Goal: Navigation & Orientation: Find specific page/section

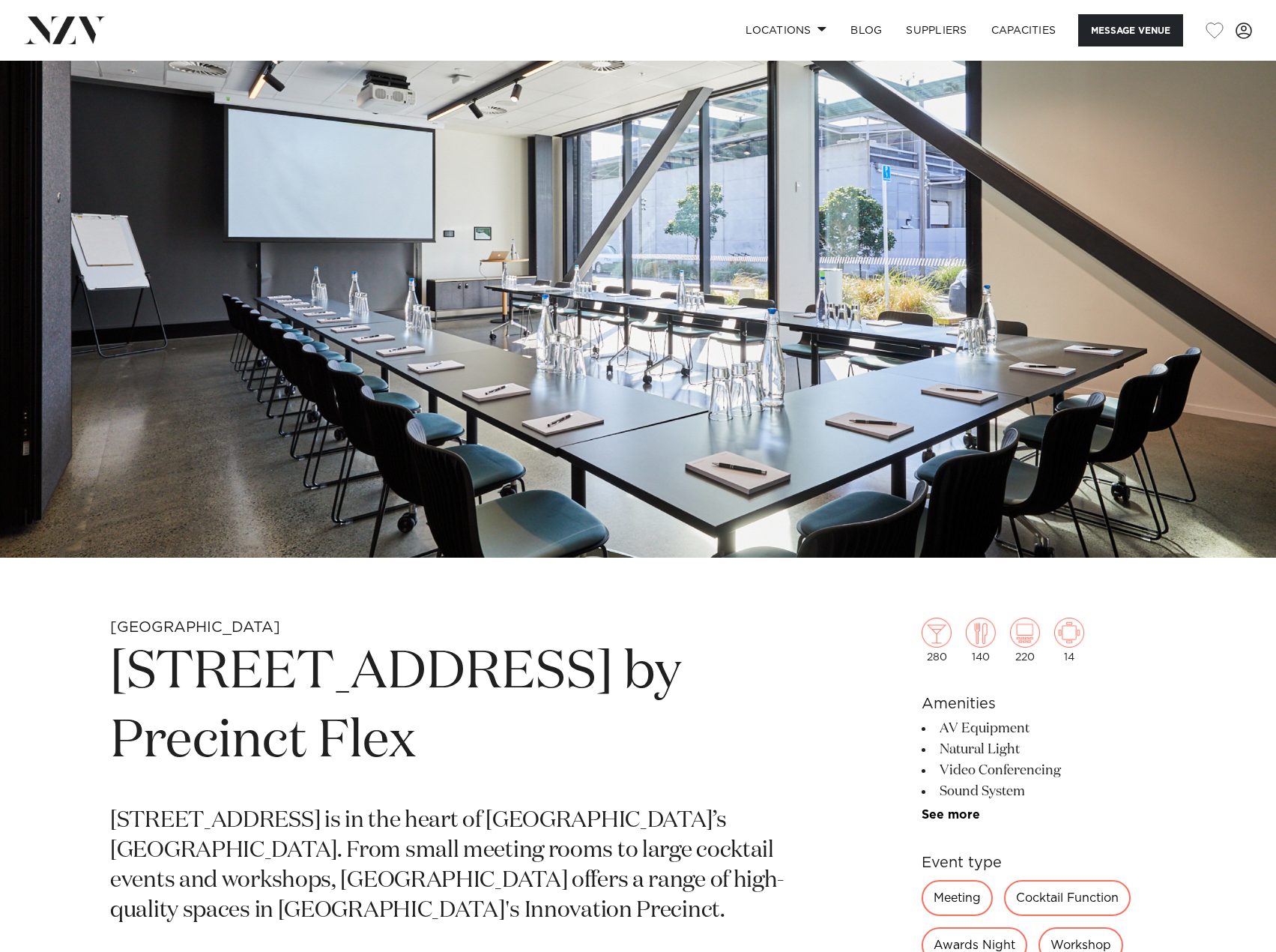
scroll to position [75, 0]
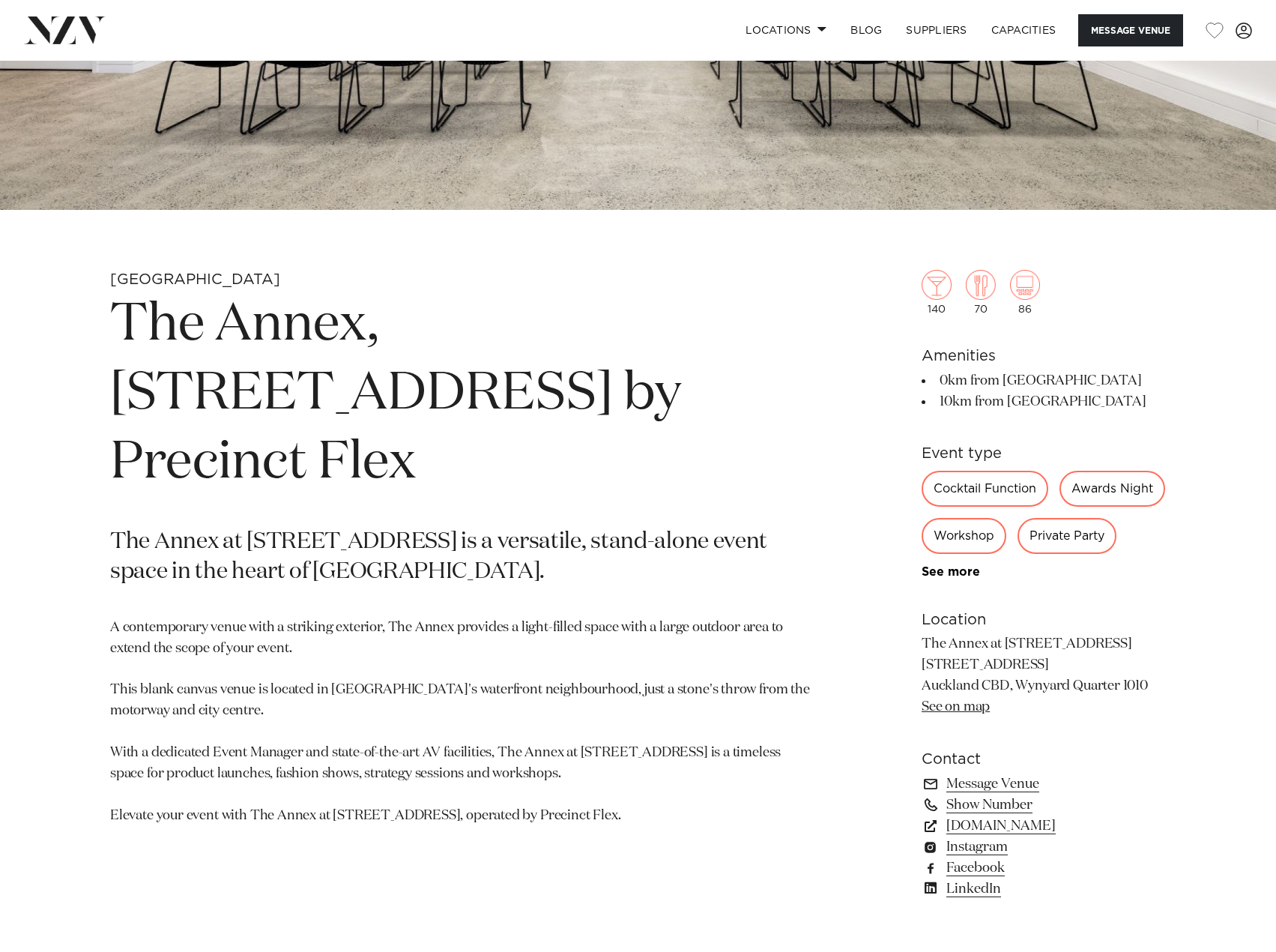
scroll to position [450, 0]
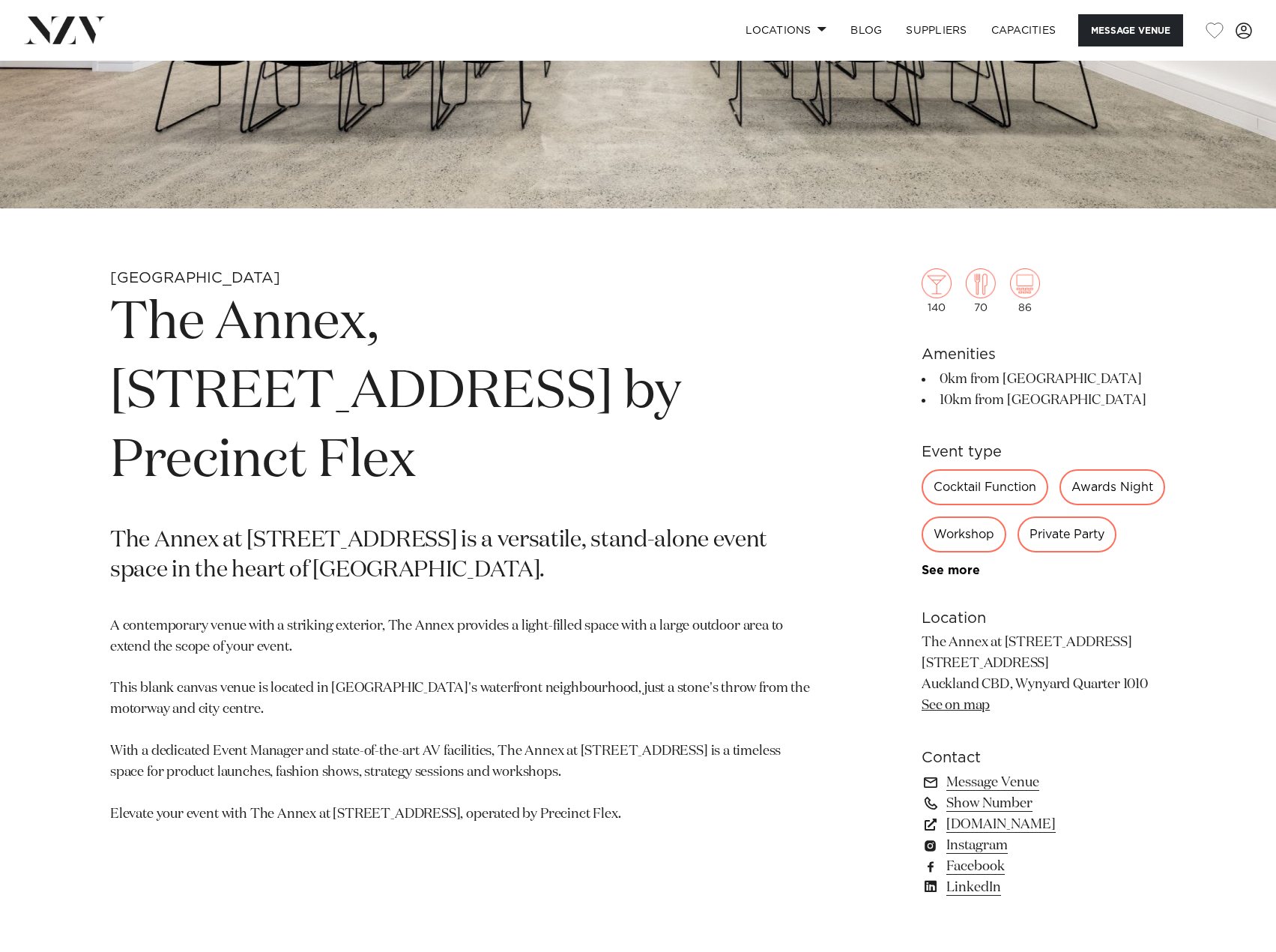
scroll to position [525, 0]
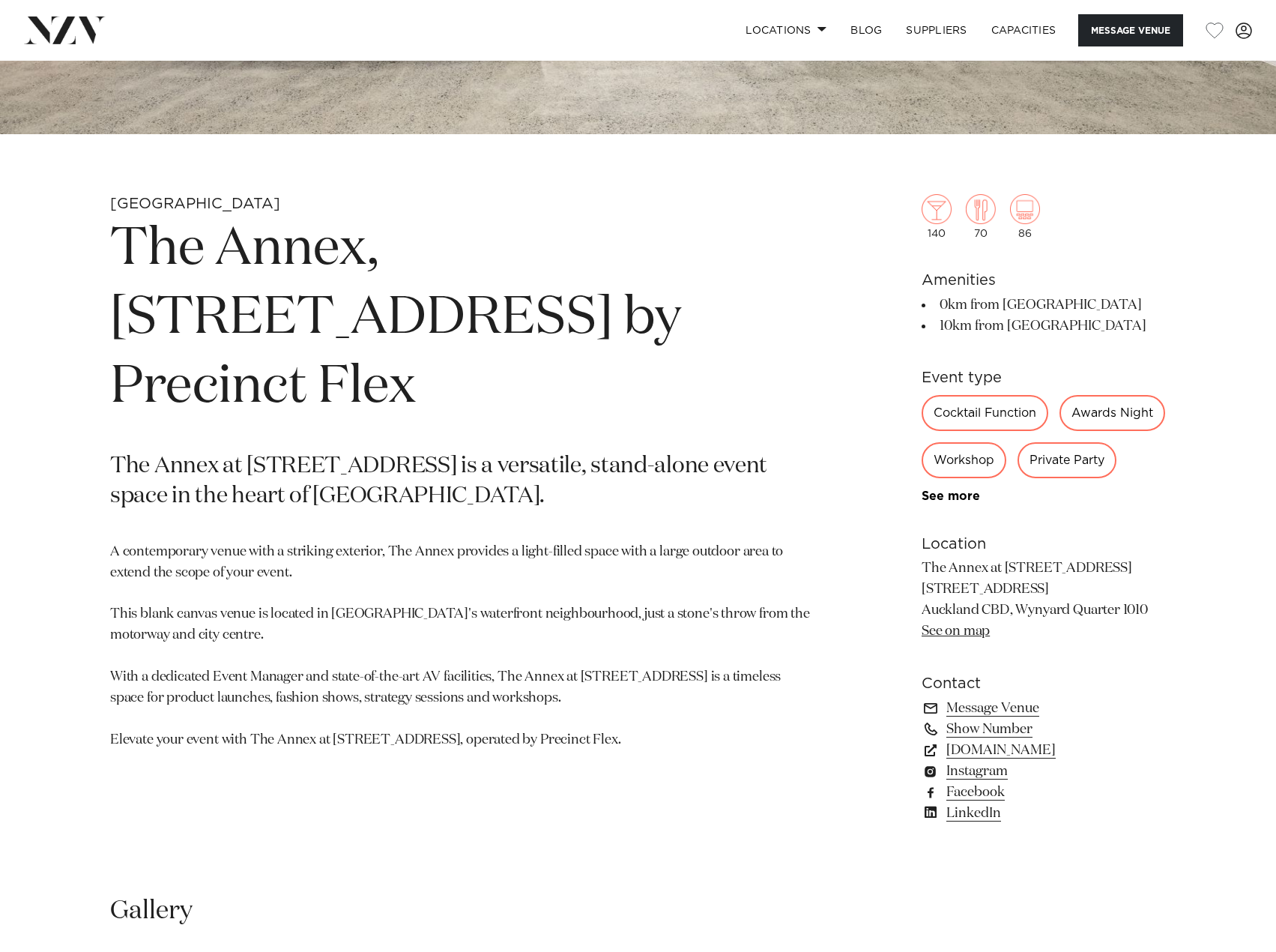
click at [959, 638] on link "See on map" at bounding box center [955, 631] width 68 height 14
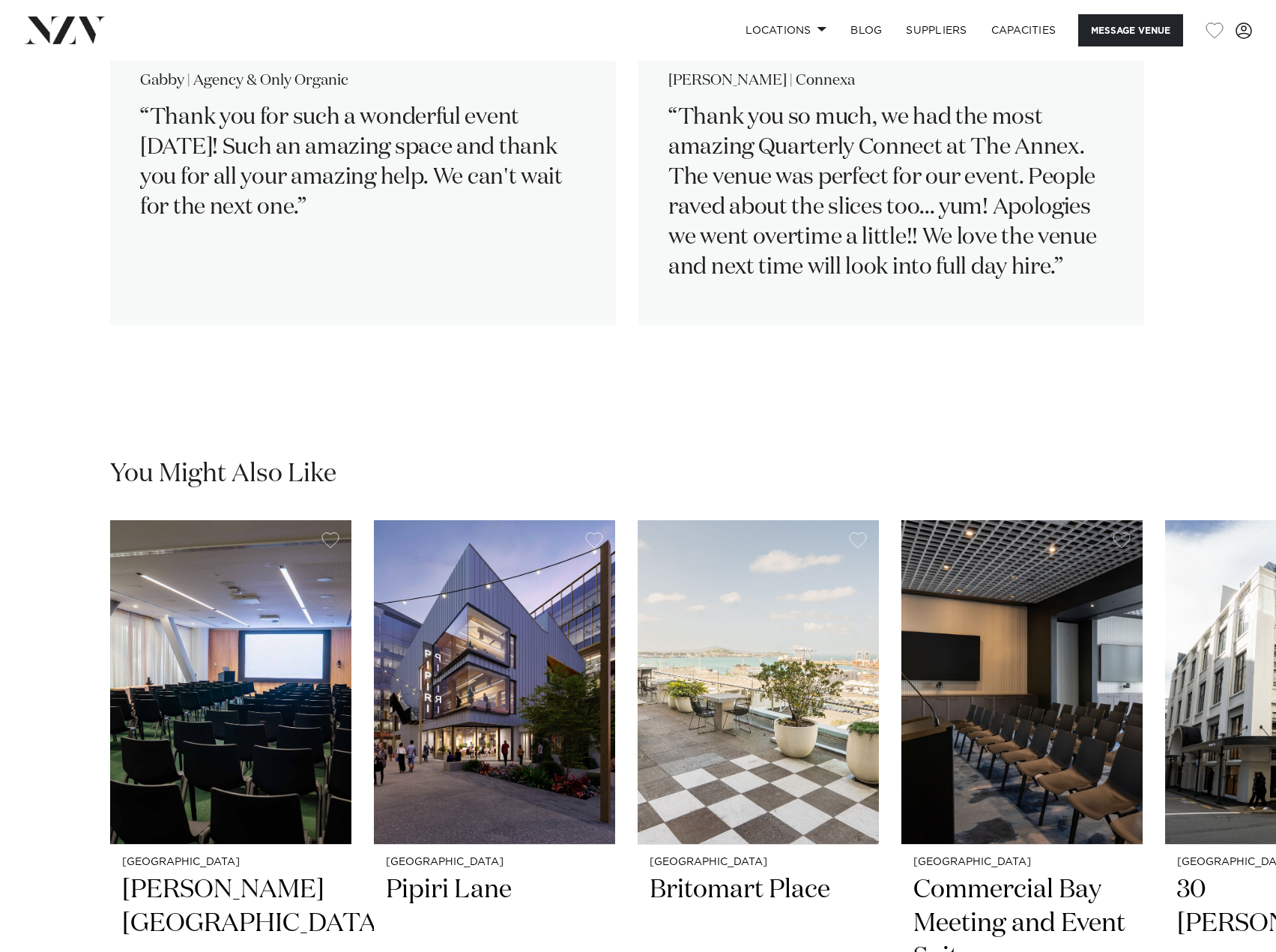
scroll to position [2398, 0]
